Goal: Task Accomplishment & Management: Use online tool/utility

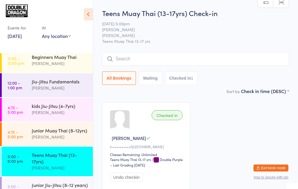
scroll to position [28, 0]
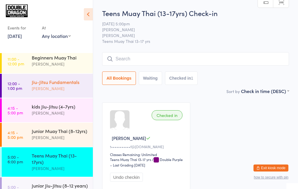
click at [64, 81] on div "Jiu-Jitsu Fundamentals" at bounding box center [60, 82] width 56 height 6
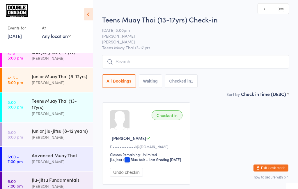
scroll to position [86, 0]
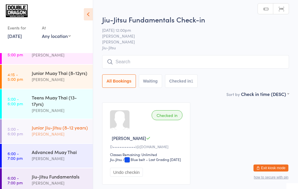
click at [62, 129] on div "Junior Jiu-Jitsu (8-12 years)" at bounding box center [60, 127] width 56 height 6
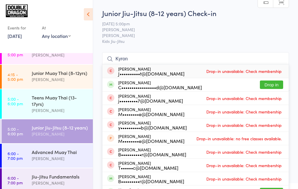
type input "Kyron"
click at [277, 85] on button "Drop in" at bounding box center [271, 84] width 23 height 8
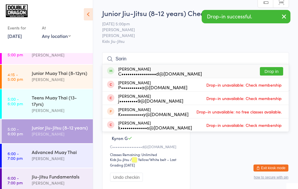
type input "Sorin"
click at [277, 70] on button "Drop in" at bounding box center [271, 71] width 23 height 8
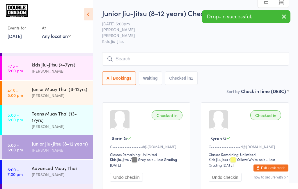
scroll to position [70, 0]
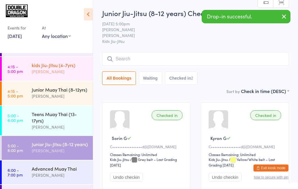
click at [33, 70] on div "[PERSON_NAME]" at bounding box center [60, 71] width 56 height 7
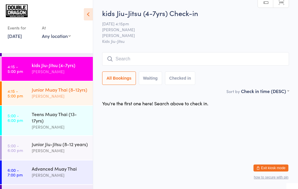
click at [68, 92] on div "Junior Muay Thai (8-12yrs)" at bounding box center [60, 89] width 56 height 6
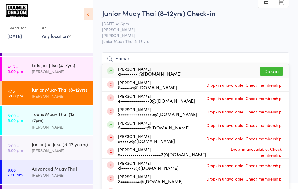
type input "Samar"
click at [277, 73] on button "Drop in" at bounding box center [271, 71] width 23 height 8
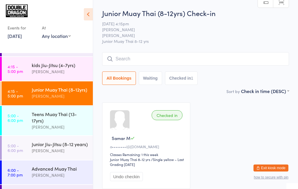
click at [60, 96] on div "[PERSON_NAME]" at bounding box center [60, 96] width 56 height 7
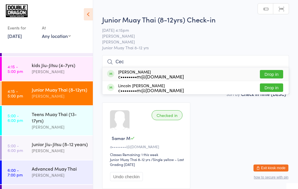
type input "Cec"
click at [270, 81] on div "Lincoln [PERSON_NAME] c••••••••m@[DOMAIN_NAME] Drop in" at bounding box center [196, 87] width 186 height 13
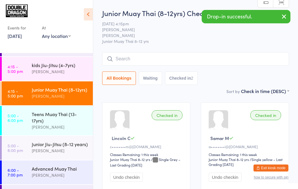
click at [66, 95] on div "[PERSON_NAME]" at bounding box center [60, 96] width 56 height 7
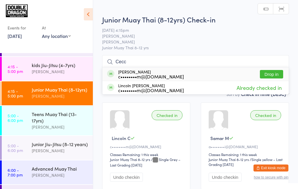
type input "Cecc"
click at [268, 75] on button "Drop in" at bounding box center [271, 74] width 23 height 8
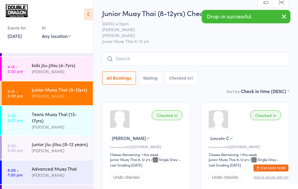
click at [62, 98] on div "[PERSON_NAME]" at bounding box center [60, 96] width 56 height 7
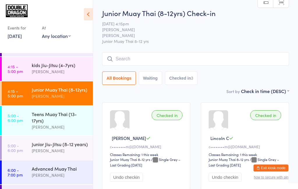
type input "S"
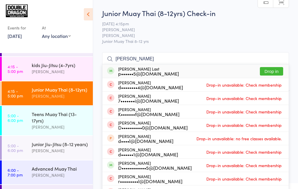
type input "[PERSON_NAME]"
click at [191, 73] on div "[PERSON_NAME] Last p••••••5@[DOMAIN_NAME] Drop in" at bounding box center [196, 70] width 186 height 13
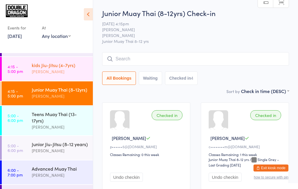
click at [50, 67] on div "kids Jiu-Jitsu (4-7yrs)" at bounding box center [60, 65] width 56 height 6
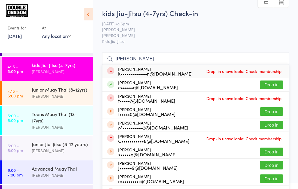
type input "[PERSON_NAME]"
click at [136, 85] on div "e••••••r@[DOMAIN_NAME]" at bounding box center [148, 87] width 60 height 5
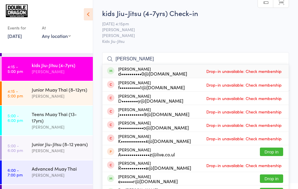
type input "[PERSON_NAME]"
click at [132, 179] on div "e••••••r@[DOMAIN_NAME]" at bounding box center [148, 181] width 60 height 5
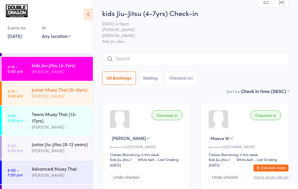
click at [81, 95] on div "[PERSON_NAME]" at bounding box center [60, 96] width 56 height 7
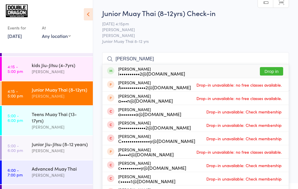
type input "[PERSON_NAME]"
click at [271, 89] on div "[PERSON_NAME] A••••••••••••2@[DOMAIN_NAME] Drop-in unavailable: no free classes…" at bounding box center [196, 84] width 186 height 13
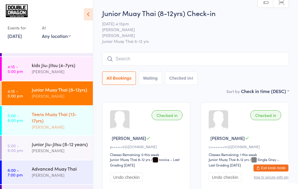
click at [26, 127] on link "5:00 - 6:00 pm Teens Muay Thai (13-17yrs) [PERSON_NAME]" at bounding box center [47, 120] width 91 height 29
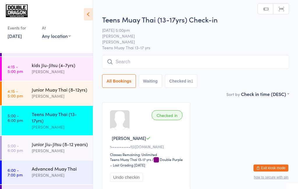
scroll to position [71, 0]
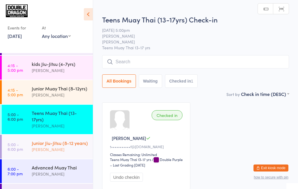
click at [80, 150] on div "[PERSON_NAME]" at bounding box center [60, 149] width 56 height 7
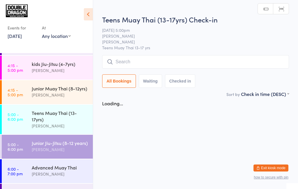
click at [77, 148] on div "[PERSON_NAME]" at bounding box center [60, 149] width 56 height 7
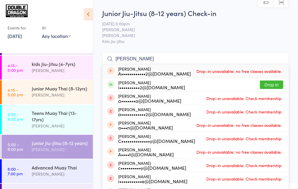
type input "[PERSON_NAME]"
click at [278, 91] on li "[PERSON_NAME] a•••••••a@[DOMAIN_NAME] Drop-in unavailable: Check membership" at bounding box center [196, 97] width 186 height 13
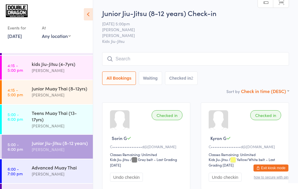
click at [279, 92] on select "First name (ASC) First name (DESC) Last name (ASC) Last name (DESC) Check in ti…" at bounding box center [265, 90] width 48 height 5
click at [222, 85] on div "Junior Jiu-Jitsu (8-12 years) Check-in [DATE] 5:00pm [PERSON_NAME] Kids Jiu-Jit…" at bounding box center [195, 48] width 187 height 80
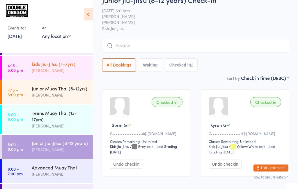
click at [66, 71] on div "[PERSON_NAME]" at bounding box center [60, 70] width 56 height 7
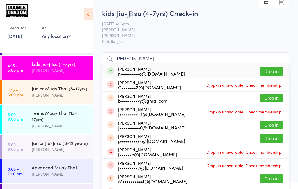
type input "[PERSON_NAME]"
click at [270, 70] on button "Drop in" at bounding box center [271, 71] width 23 height 8
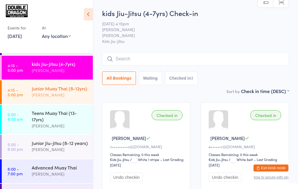
click at [56, 92] on div "[PERSON_NAME]" at bounding box center [60, 94] width 56 height 7
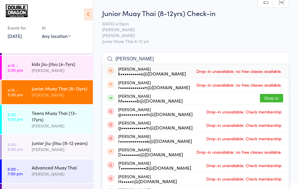
type input "[PERSON_NAME]"
click at [272, 98] on button "Drop in" at bounding box center [271, 98] width 23 height 8
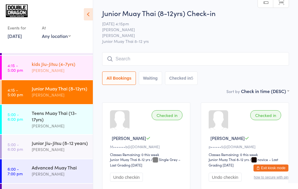
click at [55, 77] on div "kids [PERSON_NAME] (4-7yrs) [PERSON_NAME]" at bounding box center [62, 67] width 61 height 23
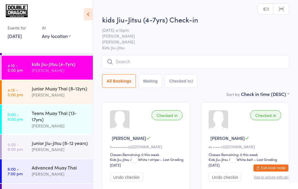
click at [163, 64] on input "search" at bounding box center [195, 61] width 187 height 13
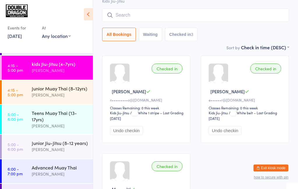
scroll to position [55, 0]
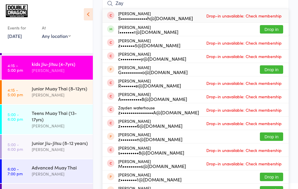
type input "Zay"
click at [272, 28] on button "Drop in" at bounding box center [271, 29] width 23 height 8
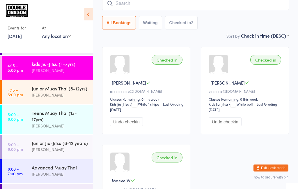
scroll to position [52, 0]
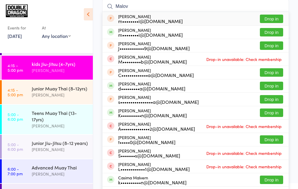
type input "Malov"
click at [276, 34] on button "Drop in" at bounding box center [271, 32] width 23 height 8
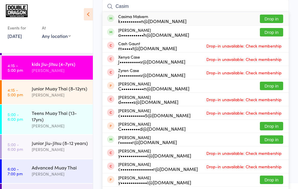
type input "Casim"
click at [271, 17] on button "Drop in" at bounding box center [271, 19] width 23 height 8
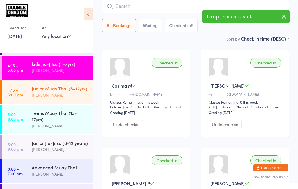
click at [39, 87] on div "Junior Muay Thai (8-12yrs)" at bounding box center [60, 88] width 56 height 6
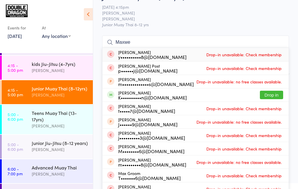
scroll to position [29, 0]
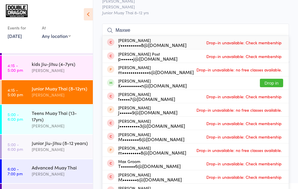
type input "Maxwe"
click at [269, 82] on button "Drop in" at bounding box center [271, 83] width 23 height 8
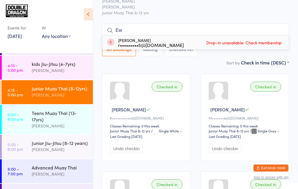
type input "E"
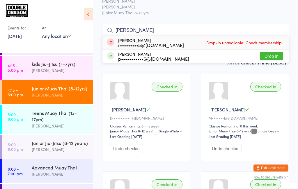
type input "[PERSON_NAME]"
click at [278, 58] on button "Drop in" at bounding box center [271, 56] width 23 height 8
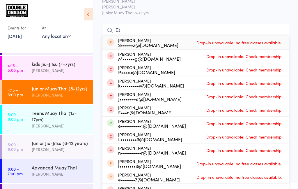
type input "E"
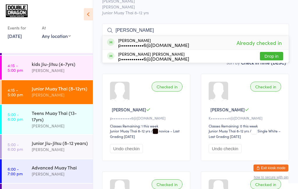
type input "[PERSON_NAME]"
click at [276, 57] on button "Drop in" at bounding box center [271, 56] width 23 height 8
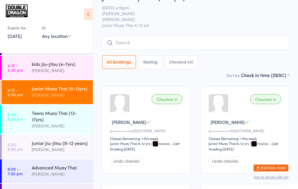
scroll to position [13, 0]
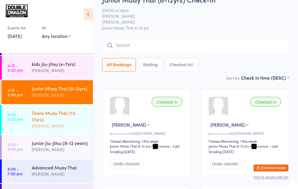
click at [38, 119] on div "Teens Muay Thai (13-17yrs)" at bounding box center [60, 116] width 56 height 13
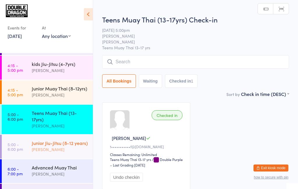
click at [46, 144] on div "Junior Jiu-Jitsu (8-12 years)" at bounding box center [60, 143] width 56 height 6
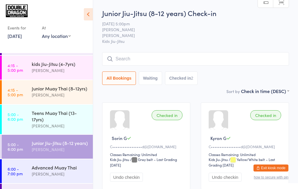
click at [61, 145] on div "Junior Jiu-Jitsu (8-12 years)" at bounding box center [60, 143] width 56 height 6
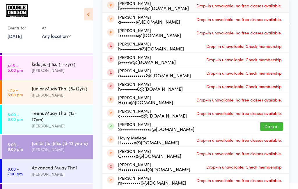
scroll to position [66, 0]
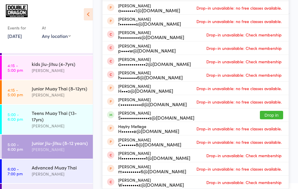
type input "Hay"
click at [134, 116] on div "S••••••••••••••s@[DOMAIN_NAME]" at bounding box center [156, 117] width 76 height 5
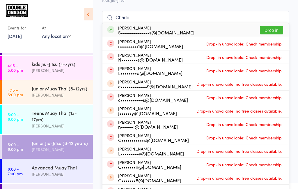
type input "Charlii"
click at [149, 31] on div "S••••••••••••••s@[DOMAIN_NAME]" at bounding box center [156, 32] width 76 height 5
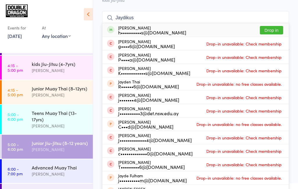
type input "Jaydikus"
click at [272, 32] on button "Drop in" at bounding box center [271, 30] width 23 height 8
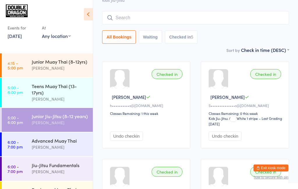
scroll to position [94, 0]
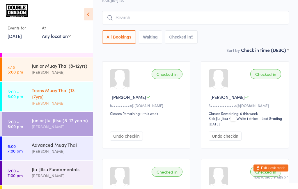
click at [72, 98] on div "Teens Muay Thai (13-17yrs)" at bounding box center [60, 93] width 56 height 13
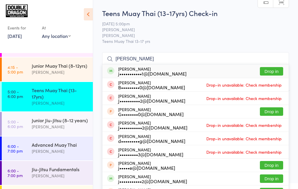
type input "[PERSON_NAME]"
click at [275, 70] on button "Drop in" at bounding box center [271, 71] width 23 height 8
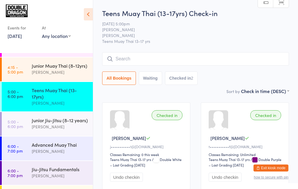
click at [37, 93] on div "Teens Muay Thai (13-17yrs)" at bounding box center [60, 93] width 56 height 13
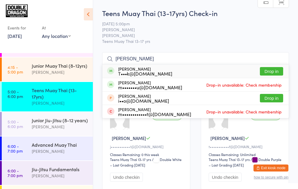
type input "[PERSON_NAME]"
click at [276, 72] on button "Drop in" at bounding box center [271, 71] width 23 height 8
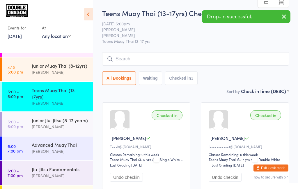
click at [64, 104] on div "[PERSON_NAME]" at bounding box center [60, 103] width 56 height 7
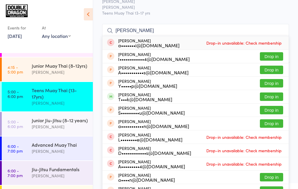
scroll to position [27, 0]
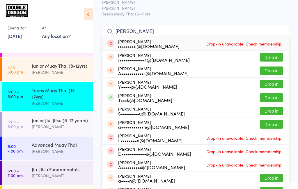
type input "[PERSON_NAME]"
click at [275, 100] on button "Drop in" at bounding box center [271, 97] width 23 height 8
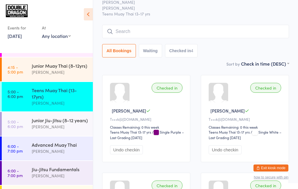
click at [65, 93] on div "Teens Muay Thai (13-17yrs)" at bounding box center [60, 93] width 56 height 13
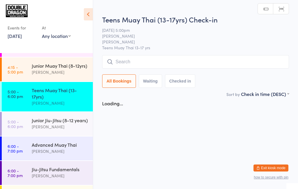
scroll to position [0, 0]
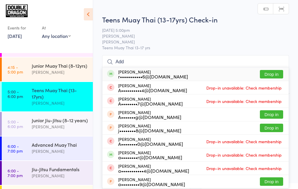
type input "Add"
click at [273, 75] on button "Drop in" at bounding box center [271, 74] width 23 height 8
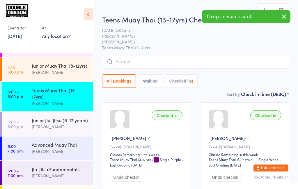
click at [285, 16] on icon "button" at bounding box center [284, 16] width 7 height 7
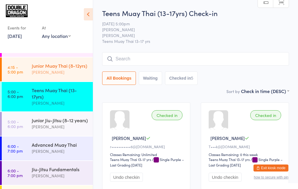
click at [52, 77] on div "Junior Muay Thai (8-12yrs) [PERSON_NAME]" at bounding box center [62, 68] width 61 height 23
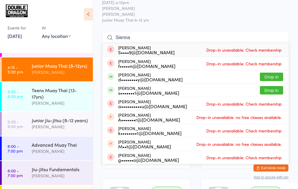
scroll to position [22, 0]
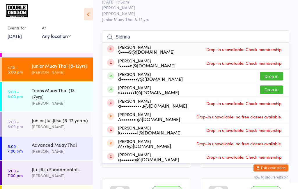
type input "Sienna"
click at [275, 91] on button "Drop in" at bounding box center [271, 89] width 23 height 8
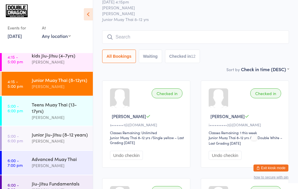
scroll to position [79, 0]
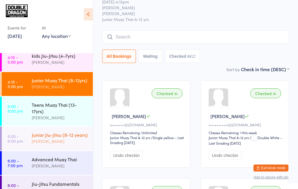
click at [73, 138] on div "Junior Jiu-Jitsu (8-12 years)" at bounding box center [60, 134] width 56 height 6
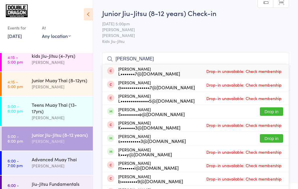
type input "[PERSON_NAME]"
click at [132, 113] on div "S•••••••••e@[DOMAIN_NAME]" at bounding box center [151, 114] width 67 height 5
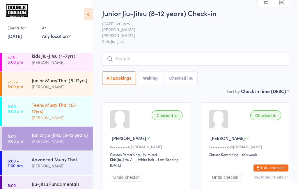
click at [66, 121] on div "Teens Muay Thai (13-17yrs) [PERSON_NAME]" at bounding box center [62, 110] width 61 height 29
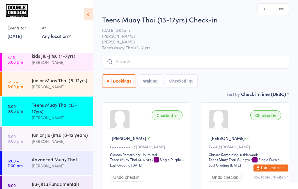
click at [155, 63] on input "search" at bounding box center [195, 61] width 187 height 13
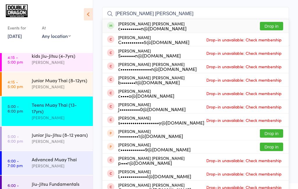
scroll to position [45, 0]
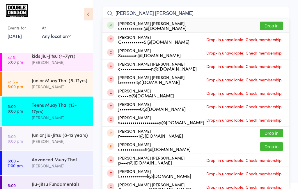
type input "[PERSON_NAME] [PERSON_NAME]"
click at [271, 28] on button "Drop in" at bounding box center [271, 26] width 23 height 8
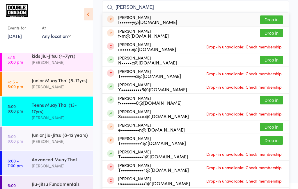
scroll to position [52, 0]
type input "[PERSON_NAME]"
click at [270, 99] on button "Drop in" at bounding box center [271, 100] width 23 height 8
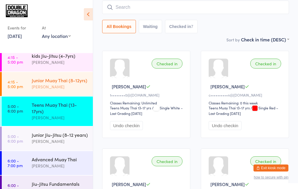
click at [70, 85] on div "[PERSON_NAME]" at bounding box center [60, 86] width 56 height 7
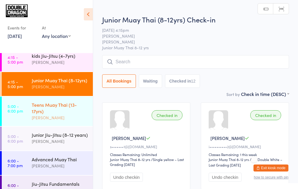
click at [65, 108] on div "Teens Muay Thai (13-17yrs)" at bounding box center [60, 107] width 56 height 13
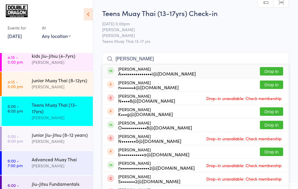
type input "[PERSON_NAME]"
click at [272, 72] on button "Drop in" at bounding box center [271, 71] width 23 height 8
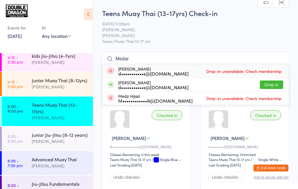
type input "Medar"
click at [270, 86] on button "Drop in" at bounding box center [271, 84] width 23 height 8
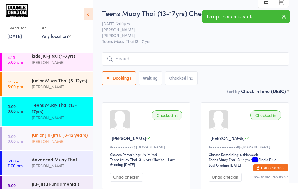
click at [34, 145] on div "[PERSON_NAME] (8-12 years) [PERSON_NAME]" at bounding box center [62, 137] width 61 height 23
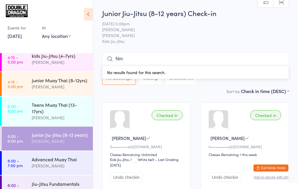
type input "N"
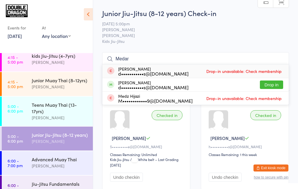
type input "Medar"
click at [269, 85] on button "Drop in" at bounding box center [271, 84] width 23 height 8
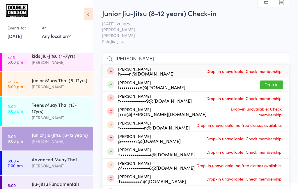
type input "[PERSON_NAME]"
click at [272, 85] on button "Drop in" at bounding box center [271, 84] width 23 height 8
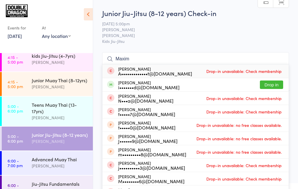
type input "Maxim"
click at [276, 83] on button "Drop in" at bounding box center [271, 84] width 23 height 8
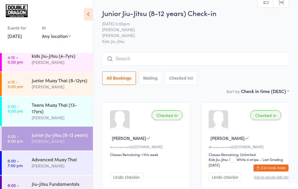
click at [278, 84] on div "All Bookings Waiting Checked in 8" at bounding box center [195, 77] width 187 height 13
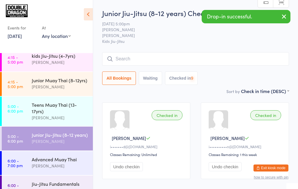
scroll to position [1, 0]
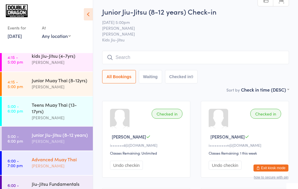
click at [50, 161] on div "Advanced Muay Thai" at bounding box center [60, 159] width 56 height 6
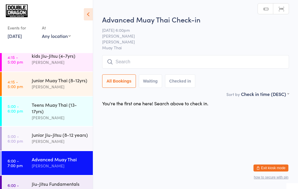
click at [156, 60] on input "search" at bounding box center [195, 61] width 187 height 13
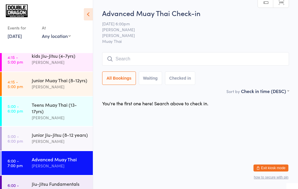
click at [151, 56] on input "search" at bounding box center [195, 58] width 187 height 13
click at [154, 57] on input "search" at bounding box center [195, 58] width 187 height 13
click at [66, 133] on div "Junior Jiu-Jitsu (8-12 years)" at bounding box center [60, 134] width 56 height 6
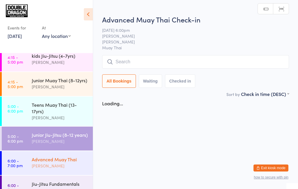
click at [52, 166] on div "[PERSON_NAME]" at bounding box center [60, 165] width 56 height 7
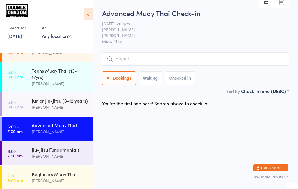
scroll to position [113, 0]
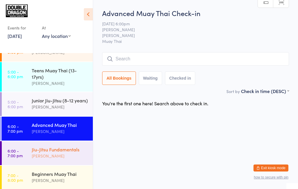
click at [68, 156] on div "[PERSON_NAME]" at bounding box center [60, 155] width 56 height 7
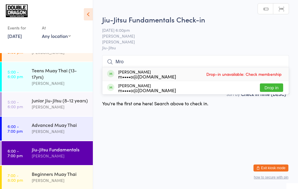
type input "Mro"
click at [274, 89] on button "Drop in" at bounding box center [271, 87] width 23 height 8
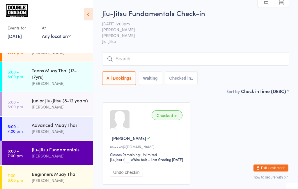
click at [57, 152] on div "Jiu-Jitsu Fundamentals" at bounding box center [60, 149] width 56 height 6
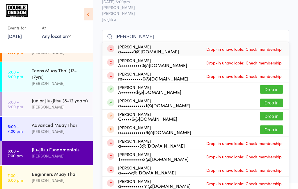
scroll to position [23, 0]
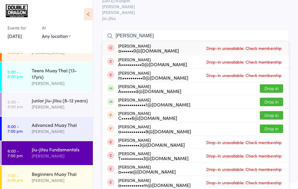
type input "[PERSON_NAME]"
click at [275, 90] on button "Drop in" at bounding box center [271, 88] width 23 height 8
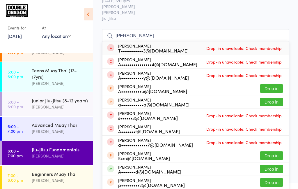
type input "[PERSON_NAME]"
click at [139, 171] on div "A•••••••d@[DOMAIN_NAME]" at bounding box center [149, 171] width 63 height 5
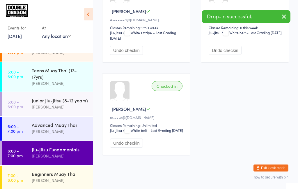
scroll to position [0, 0]
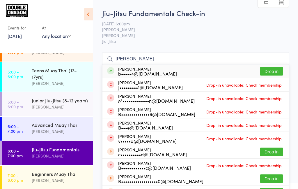
type input "[PERSON_NAME]"
click at [274, 73] on button "Drop in" at bounding box center [271, 71] width 23 height 8
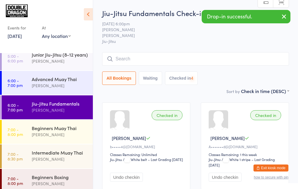
scroll to position [158, 0]
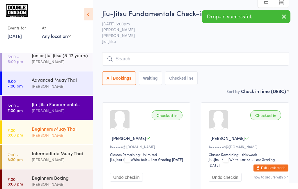
click at [64, 135] on div "[PERSON_NAME]" at bounding box center [60, 135] width 56 height 7
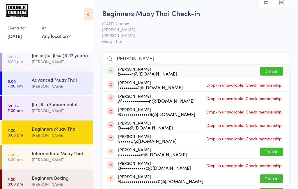
type input "[PERSON_NAME]"
click at [273, 73] on button "Drop in" at bounding box center [271, 71] width 23 height 8
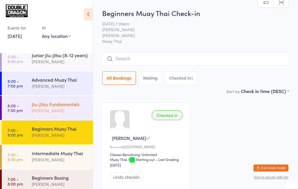
click at [73, 114] on div "Jiu-Jitsu Fundamentals [PERSON_NAME]" at bounding box center [62, 107] width 61 height 23
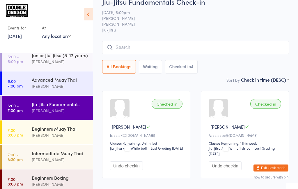
scroll to position [11, 0]
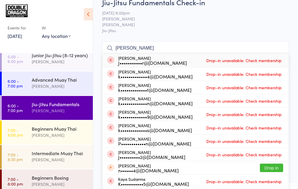
type input "[PERSON_NAME]"
click at [191, 63] on div "[PERSON_NAME] J•••••••••••r@[DOMAIN_NAME] Drop-in unavailable: Check membership" at bounding box center [196, 60] width 186 height 13
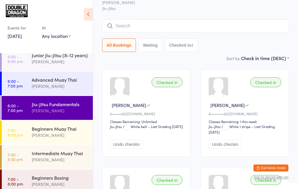
scroll to position [0, 0]
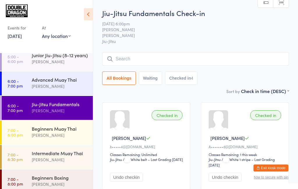
click at [231, 65] on input "search" at bounding box center [195, 58] width 187 height 13
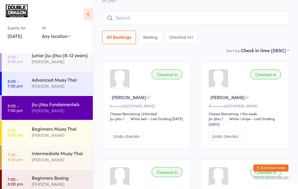
scroll to position [52, 0]
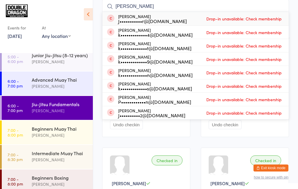
type input "[PERSON_NAME]"
click at [264, 23] on div "[PERSON_NAME] J•••••••••••r@[DOMAIN_NAME] Drop-in unavailable: Check membership" at bounding box center [196, 18] width 186 height 13
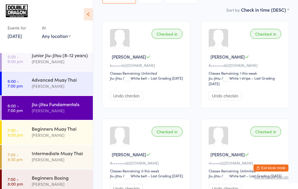
scroll to position [0, 0]
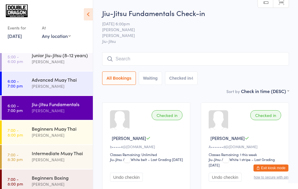
click at [69, 112] on div "[PERSON_NAME]" at bounding box center [60, 110] width 56 height 7
click at [71, 106] on div "Jiu-Jitsu Fundamentals" at bounding box center [60, 104] width 56 height 6
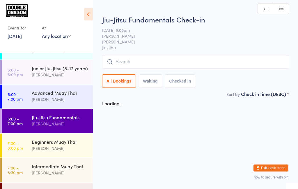
scroll to position [145, 0]
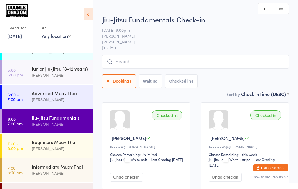
click at [243, 61] on input "search" at bounding box center [195, 61] width 187 height 13
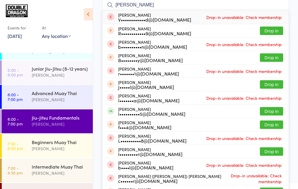
scroll to position [53, 0]
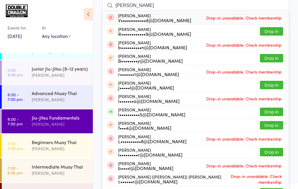
type input "[PERSON_NAME]"
click at [121, 18] on div "V••••••••••••d@[DOMAIN_NAME]" at bounding box center [154, 20] width 73 height 5
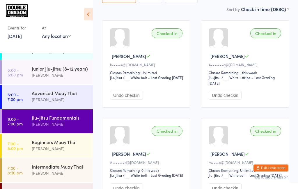
scroll to position [0, 0]
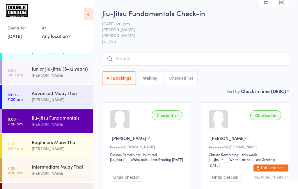
click at [188, 78] on button "Checked in 4" at bounding box center [181, 77] width 33 height 13
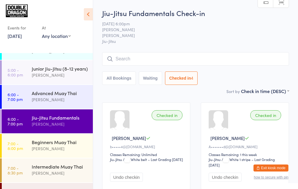
click at [153, 79] on button "Waiting" at bounding box center [150, 77] width 23 height 13
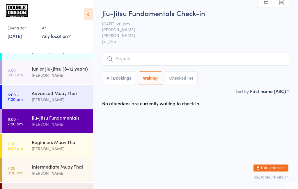
click at [126, 77] on button "All Bookings" at bounding box center [119, 77] width 34 height 13
select select "5"
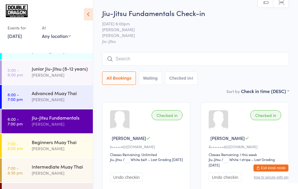
click at [238, 59] on input "search" at bounding box center [195, 58] width 187 height 13
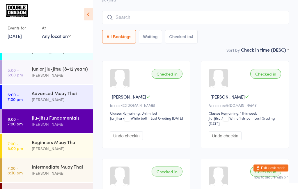
scroll to position [52, 0]
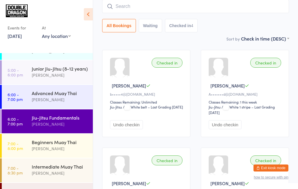
click at [70, 122] on div "[PERSON_NAME]" at bounding box center [60, 124] width 56 height 7
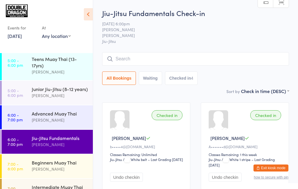
scroll to position [127, 0]
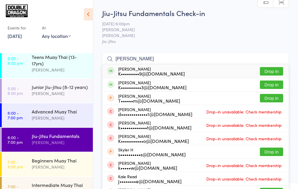
type input "[PERSON_NAME]"
click at [278, 73] on button "Drop in" at bounding box center [271, 71] width 23 height 8
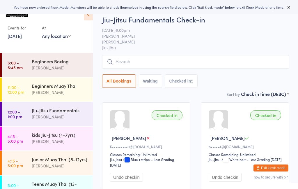
scroll to position [188, 0]
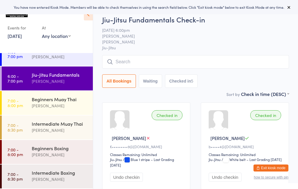
click at [38, 82] on div "[PERSON_NAME]" at bounding box center [60, 81] width 56 height 7
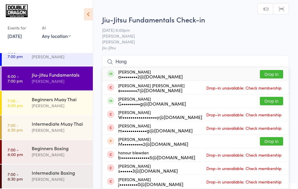
type input "Hong"
click at [267, 76] on button "Drop in" at bounding box center [271, 74] width 23 height 8
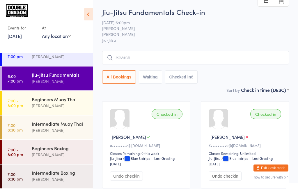
scroll to position [1, 0]
click at [57, 136] on div "Intermediate Muay Thai [PERSON_NAME]" at bounding box center [62, 126] width 61 height 23
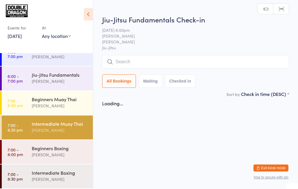
click at [50, 131] on div "[PERSON_NAME]" at bounding box center [60, 130] width 56 height 7
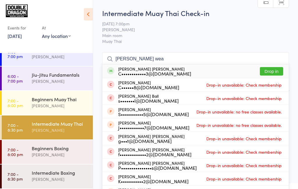
type input "[PERSON_NAME] wea"
click at [276, 73] on button "Drop in" at bounding box center [271, 71] width 23 height 8
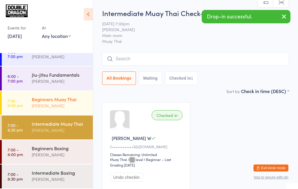
click at [31, 105] on link "7:00 - 8:00 pm Beginners Muay Thai [PERSON_NAME]" at bounding box center [47, 103] width 91 height 24
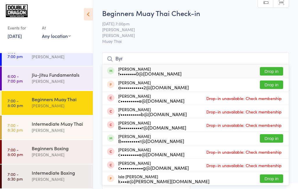
type input "Byr"
click at [270, 140] on button "Drop in" at bounding box center [271, 138] width 23 height 8
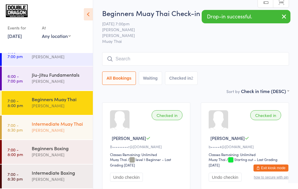
click at [28, 129] on link "7:00 - 8:30 pm Intermediate Muay Thai Rowan Sangster" at bounding box center [47, 127] width 91 height 24
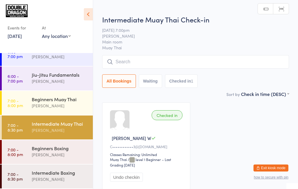
type input "H"
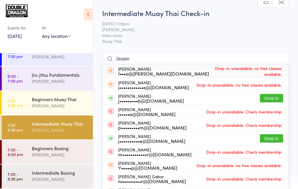
type input "Jasper"
click at [275, 100] on button "Drop in" at bounding box center [271, 98] width 23 height 8
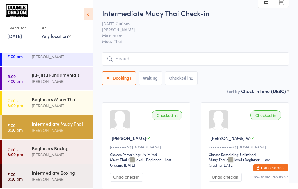
click at [29, 126] on link "7:00 - 8:30 pm Intermediate Muay Thai Rowan Sangster" at bounding box center [47, 127] width 91 height 24
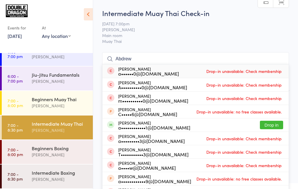
type input "Abdrew"
click at [261, 125] on button "Drop in" at bounding box center [271, 125] width 23 height 8
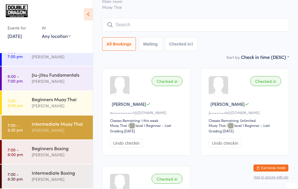
scroll to position [34, 0]
click at [55, 156] on div "[PERSON_NAME]" at bounding box center [60, 154] width 56 height 7
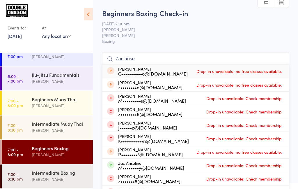
click at [245, 29] on span "[PERSON_NAME]" at bounding box center [191, 30] width 178 height 6
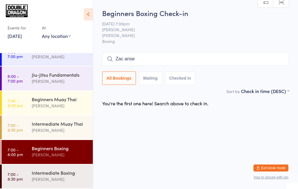
click at [162, 61] on input "Zac anse" at bounding box center [195, 58] width 187 height 13
type input "Z"
click at [146, 143] on html "You have now entered Kiosk Mode. Members will be able to check themselves in us…" at bounding box center [149, 94] width 298 height 189
click at [142, 60] on input "Zac" at bounding box center [195, 58] width 187 height 13
type input "Z"
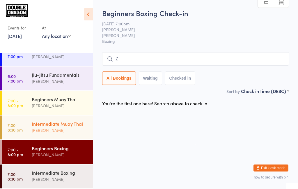
click at [72, 119] on div "Intermediate Muay Thai Rowan Sangster" at bounding box center [62, 126] width 61 height 23
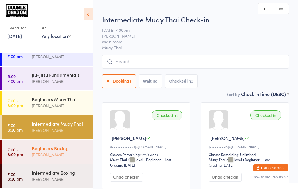
click at [65, 159] on div "Beginners Boxing Shane Greenwood" at bounding box center [62, 151] width 61 height 23
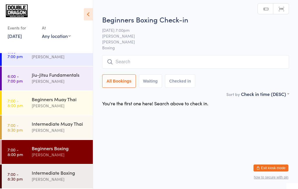
click at [231, 28] on span "[DATE] 7:00pm" at bounding box center [191, 30] width 178 height 6
click at [155, 64] on input "search" at bounding box center [195, 61] width 187 height 13
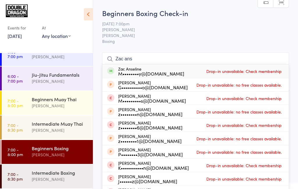
type input "Zac ans"
click at [236, 38] on span "[PERSON_NAME]" at bounding box center [191, 35] width 178 height 6
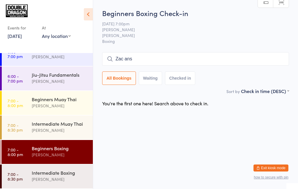
click at [165, 60] on input "Zac ans" at bounding box center [195, 58] width 187 height 13
click at [227, 53] on input "Zac ans" at bounding box center [195, 58] width 187 height 13
click at [225, 66] on input "Zac ans" at bounding box center [195, 58] width 187 height 13
click at [281, 59] on input "Zac ans" at bounding box center [195, 58] width 187 height 13
click at [219, 57] on input "search" at bounding box center [195, 58] width 187 height 13
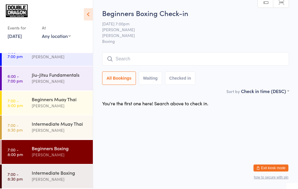
click at [195, 128] on html "You have now entered Kiosk Mode. Members will be able to check themselves in us…" at bounding box center [149, 94] width 298 height 189
click at [145, 60] on input "search" at bounding box center [195, 58] width 187 height 13
type input "Zac"
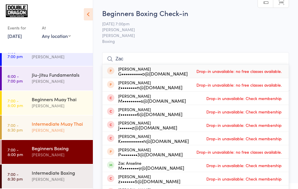
click at [60, 126] on div "Intermediate Muay Thai" at bounding box center [60, 123] width 56 height 6
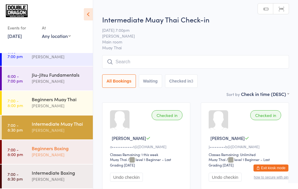
click at [67, 147] on div "Beginners Boxing" at bounding box center [60, 148] width 56 height 6
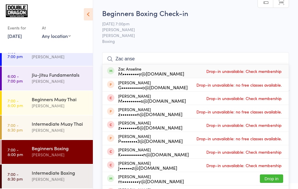
type input "Zac anse"
click at [242, 74] on span "Drop-in unavailable: Check membership" at bounding box center [244, 71] width 78 height 9
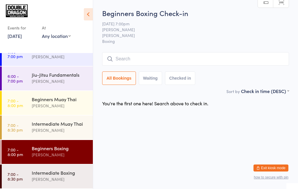
click at [219, 151] on html "You have now entered Kiosk Mode. Members will be able to check themselves in us…" at bounding box center [149, 94] width 298 height 189
click at [24, 123] on link "7:00 - 8:30 pm Intermediate Muay Thai Rowan Sangster" at bounding box center [47, 127] width 91 height 24
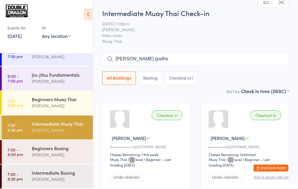
type input "Jackson godfrey"
type input "James urquhart"
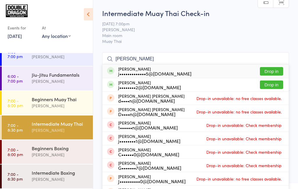
click at [276, 72] on button "Drop in" at bounding box center [271, 71] width 23 height 8
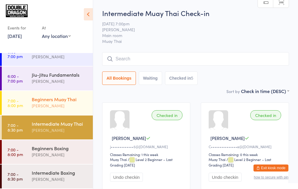
click at [20, 104] on time "7:00 - 8:00 pm" at bounding box center [15, 102] width 15 height 9
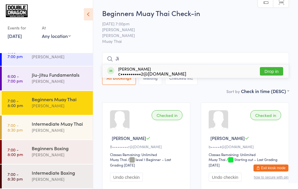
type input "Ji"
click at [271, 73] on button "Drop in" at bounding box center [271, 71] width 23 height 8
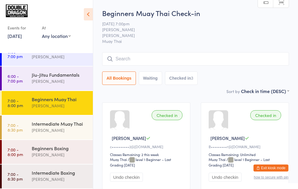
click at [228, 36] on span "[PERSON_NAME]" at bounding box center [191, 35] width 178 height 6
click at [49, 148] on div "Beginners Boxing" at bounding box center [60, 148] width 56 height 6
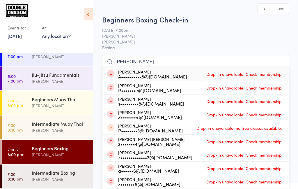
type input "Zach"
click at [216, 41] on span "[PERSON_NAME]" at bounding box center [191, 42] width 178 height 6
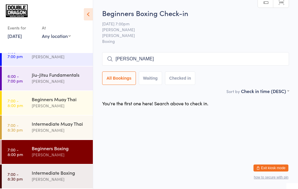
click at [171, 57] on input "Zach" at bounding box center [195, 58] width 187 height 13
click at [231, 42] on span "Boxing" at bounding box center [195, 41] width 187 height 6
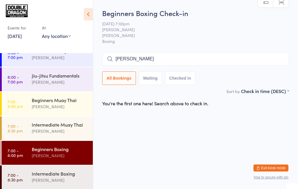
scroll to position [188, 0]
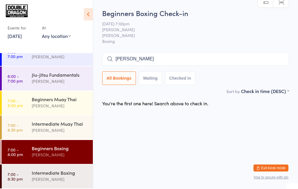
click at [110, 58] on icon at bounding box center [110, 59] width 6 height 6
click at [112, 60] on icon at bounding box center [110, 59] width 6 height 6
click at [140, 57] on input "Zach" at bounding box center [195, 58] width 187 height 13
click at [286, 54] on input "Zach" at bounding box center [195, 58] width 187 height 13
click at [280, 60] on input "Zach" at bounding box center [195, 58] width 187 height 13
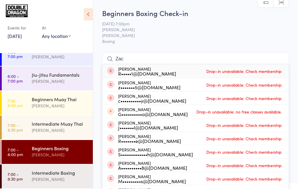
type input "Zach"
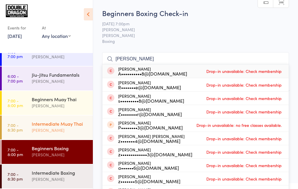
click at [65, 126] on div "Intermediate Muay Thai" at bounding box center [60, 123] width 56 height 6
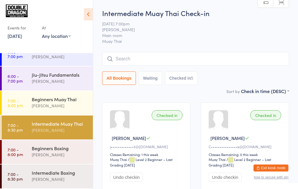
click at [181, 61] on input "search" at bounding box center [195, 58] width 187 height 13
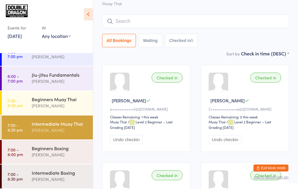
scroll to position [52, 0]
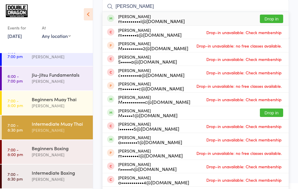
type input "Marc"
click at [272, 21] on button "Drop in" at bounding box center [271, 19] width 23 height 8
